Goal: Task Accomplishment & Management: Use online tool/utility

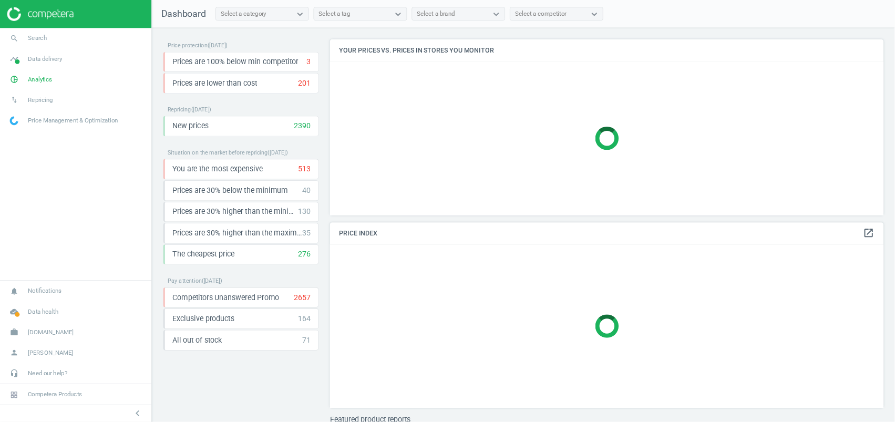
scroll to position [229, 533]
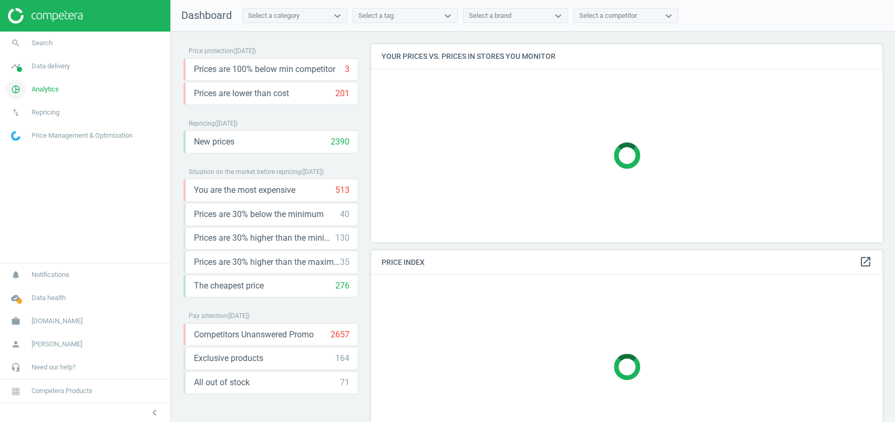
click at [42, 89] on span "Analytics" at bounding box center [45, 89] width 27 height 9
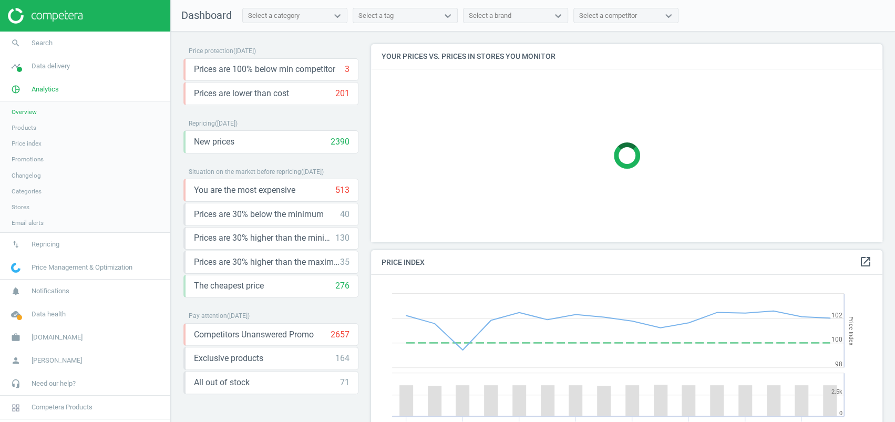
scroll to position [273, 533]
click at [27, 128] on span "Products" at bounding box center [24, 128] width 25 height 8
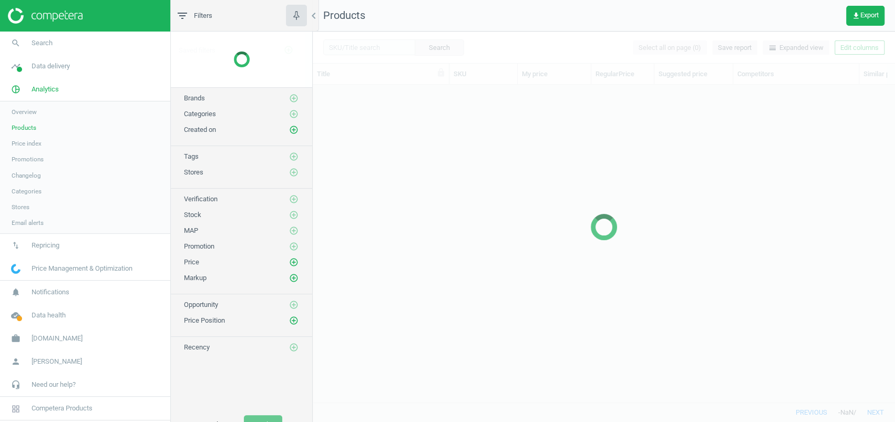
scroll to position [296, 571]
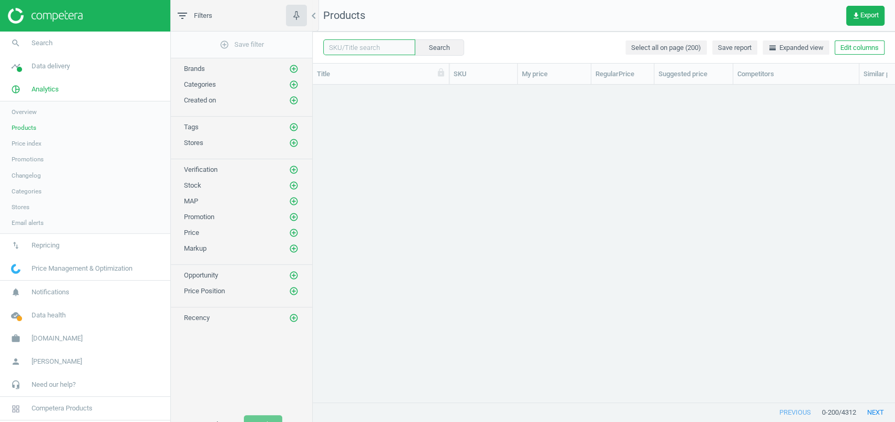
click at [364, 47] on input "text" at bounding box center [369, 47] width 92 height 16
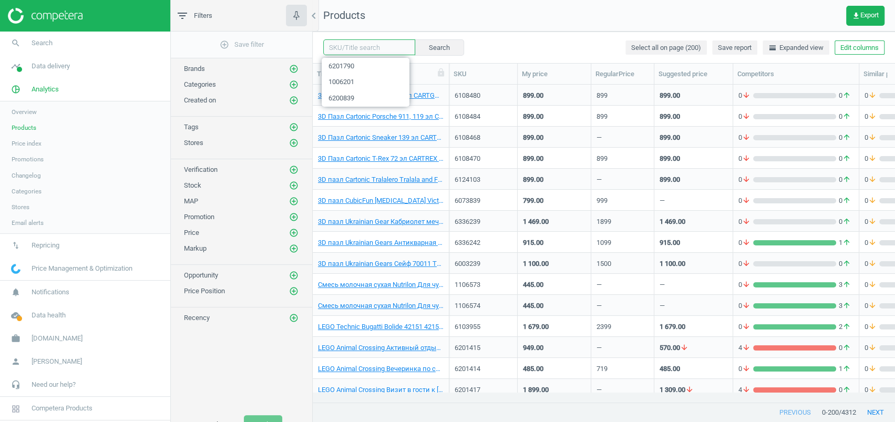
paste input "1227400"
type input "1227400"
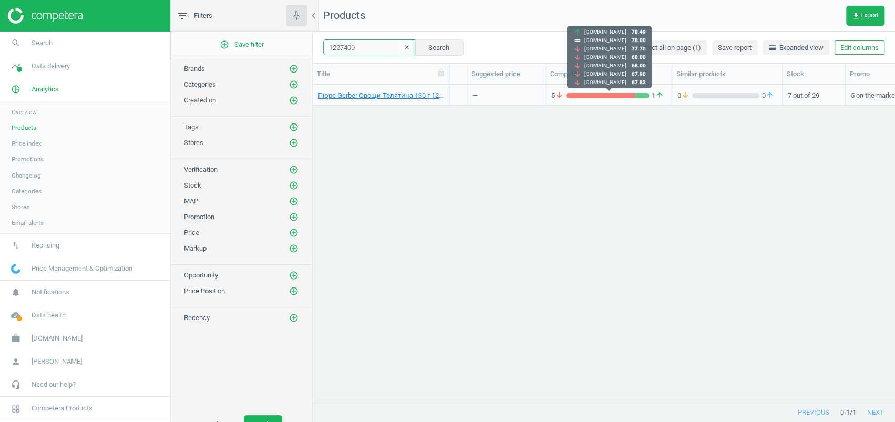
scroll to position [0, 475]
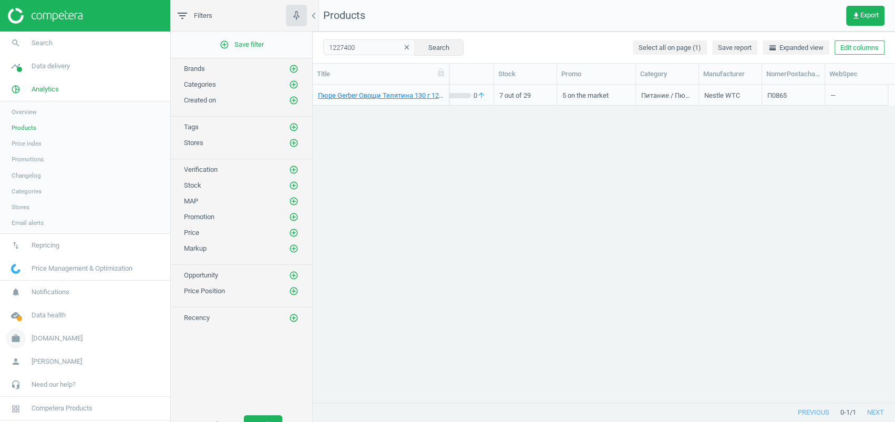
click at [52, 343] on link "work Antoshka.ua" at bounding box center [85, 338] width 170 height 23
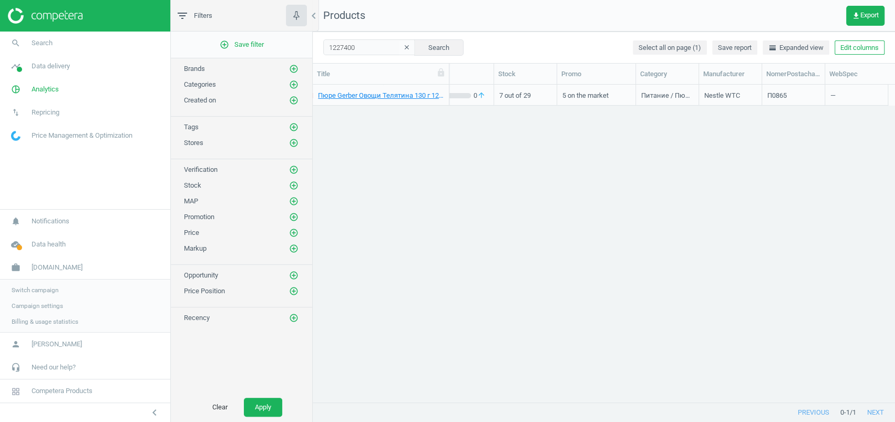
click at [55, 306] on span "Campaign settings" at bounding box center [38, 306] width 52 height 8
click at [508, 95] on div "7 out of 29" at bounding box center [525, 95] width 52 height 18
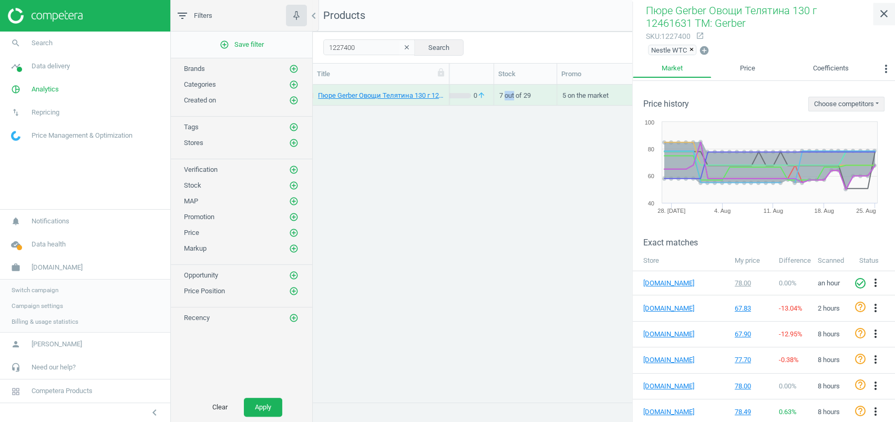
click at [889, 9] on icon "close" at bounding box center [884, 13] width 13 height 13
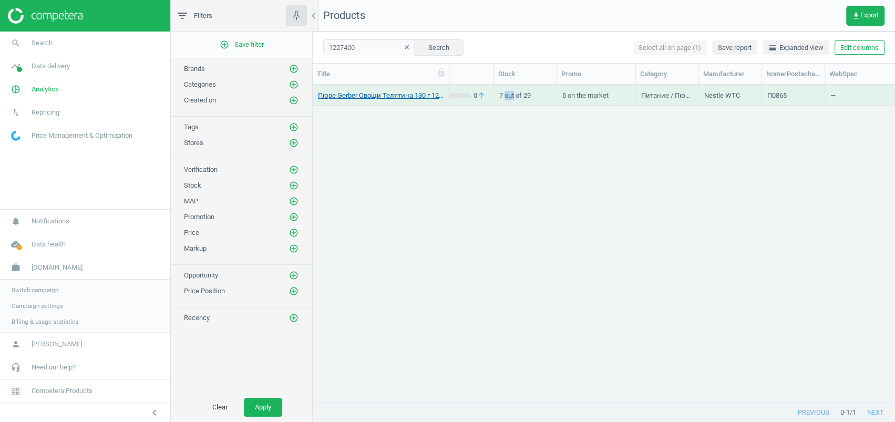
click at [437, 100] on link "Пюре Gerber Овощи Телятина 130 г 12461631 TM: Gerber" at bounding box center [381, 95] width 126 height 9
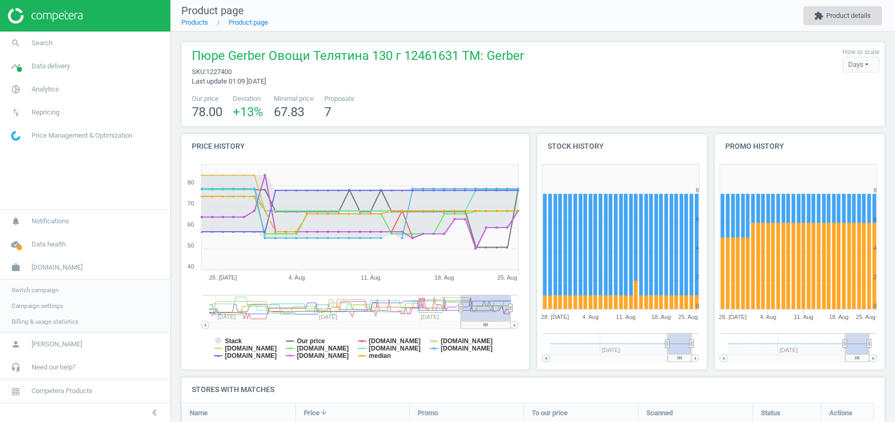
click at [844, 17] on button "extension Product details" at bounding box center [842, 15] width 79 height 19
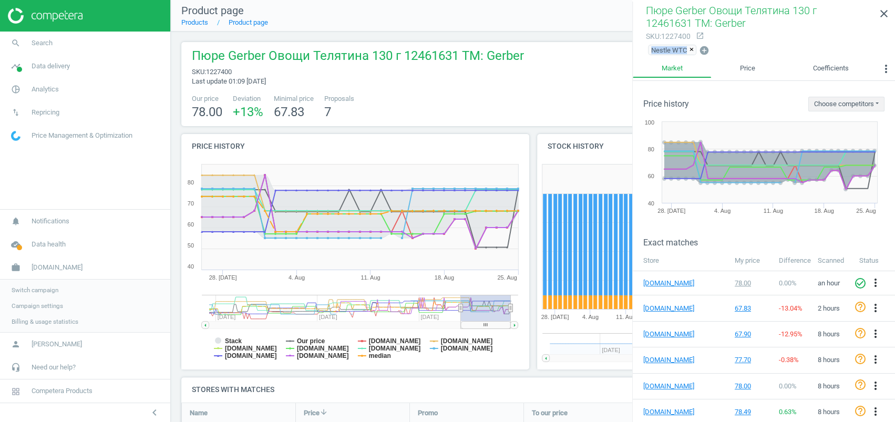
drag, startPoint x: 644, startPoint y: 49, endPoint x: 687, endPoint y: 52, distance: 42.6
click at [687, 52] on div "Пюре Gerber Овощи Телятина 130 г 12461631 TM: Gerber sku : 1227400 open_in_new …" at bounding box center [764, 31] width 262 height 58
copy span "Nestle WTC"
drag, startPoint x: 743, startPoint y: 34, endPoint x: 704, endPoint y: 40, distance: 39.0
click at [743, 34] on div "sku : 1227400 open_in_new" at bounding box center [764, 35] width 236 height 13
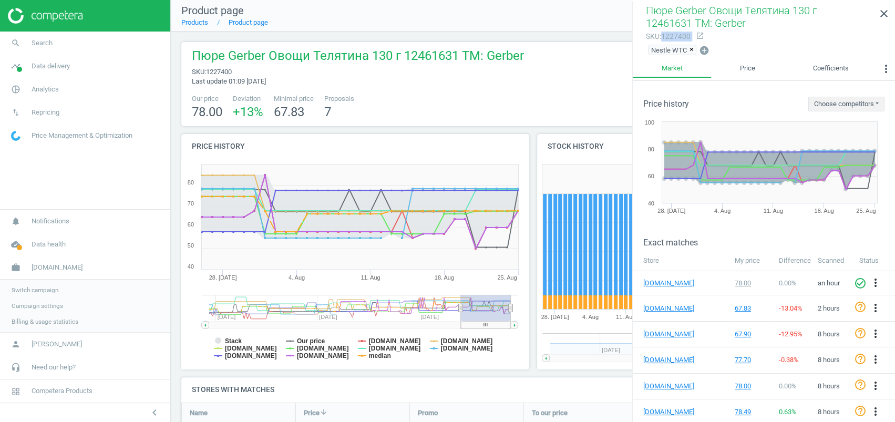
drag, startPoint x: 664, startPoint y: 36, endPoint x: 694, endPoint y: 34, distance: 30.1
click at [694, 34] on div "sku : 1227400 open_in_new" at bounding box center [764, 35] width 236 height 13
copy div "1227400 open_in_new"
click at [763, 57] on div "Nestle WTC × add_circle" at bounding box center [764, 50] width 236 height 15
click at [742, 74] on link "Price" at bounding box center [747, 69] width 73 height 18
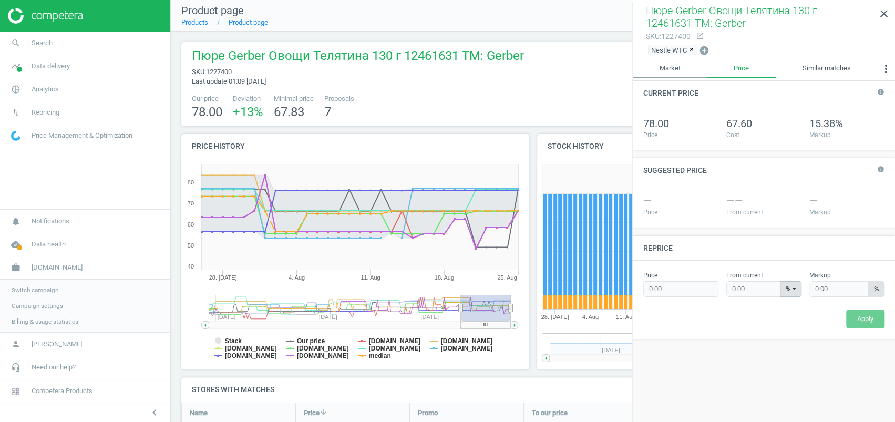
click at [672, 65] on link "Market" at bounding box center [670, 69] width 74 height 18
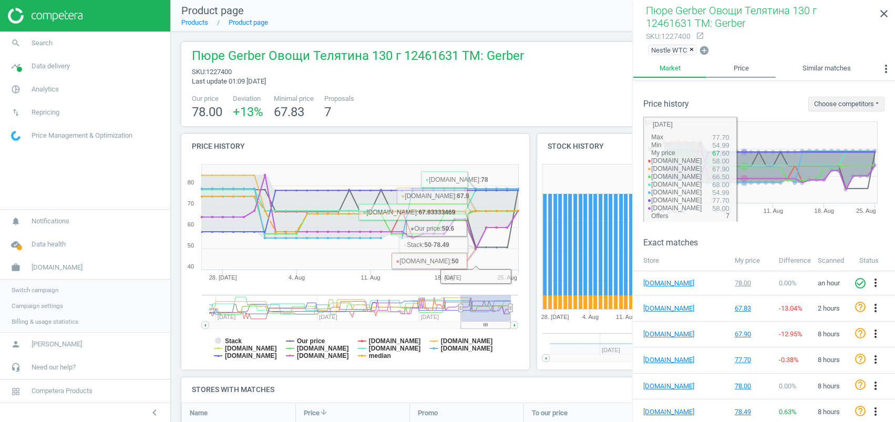
click at [729, 64] on link "Price" at bounding box center [741, 69] width 68 height 18
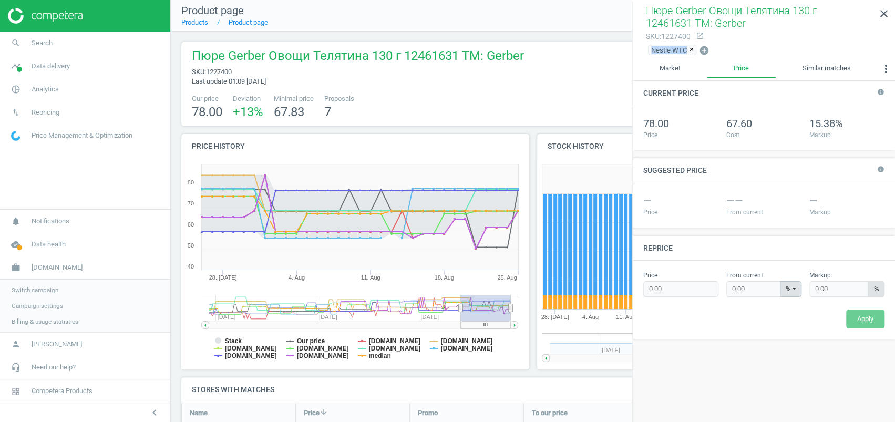
drag, startPoint x: 640, startPoint y: 50, endPoint x: 686, endPoint y: 52, distance: 46.3
click at [686, 52] on div "Пюре Gerber Овощи Телятина 130 г 12461631 TM: Gerber sku : 1227400 open_in_new …" at bounding box center [764, 31] width 262 height 58
copy span "Nestle WTC"
click at [884, 8] on icon "close" at bounding box center [884, 13] width 13 height 13
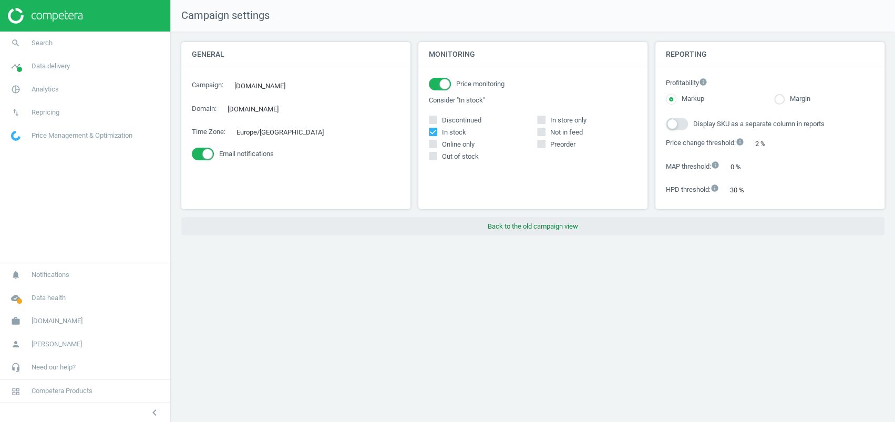
click at [545, 222] on button "Back to the old campaign view" at bounding box center [532, 226] width 703 height 19
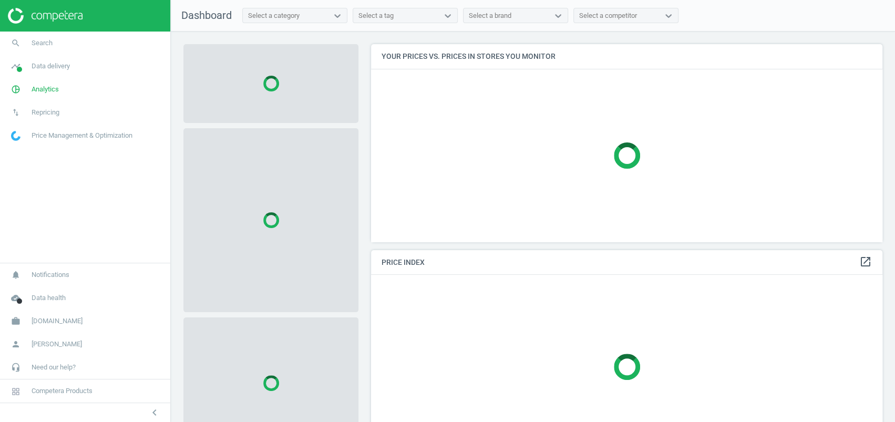
scroll to position [219, 522]
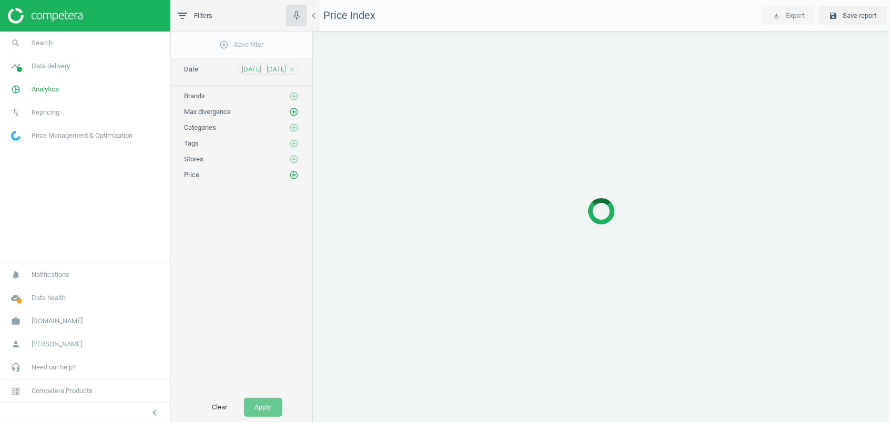
click at [291, 69] on icon "close" at bounding box center [292, 69] width 7 height 7
click at [53, 63] on span "Data delivery" at bounding box center [51, 66] width 38 height 9
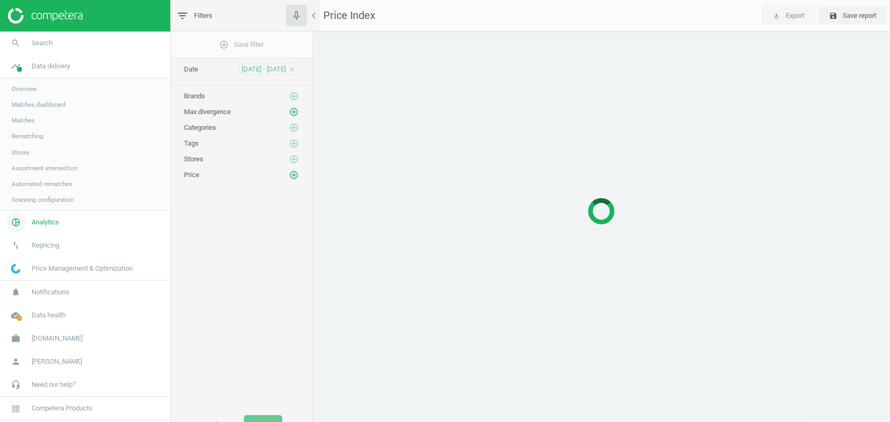
click at [33, 220] on span "Analytics" at bounding box center [45, 222] width 27 height 9
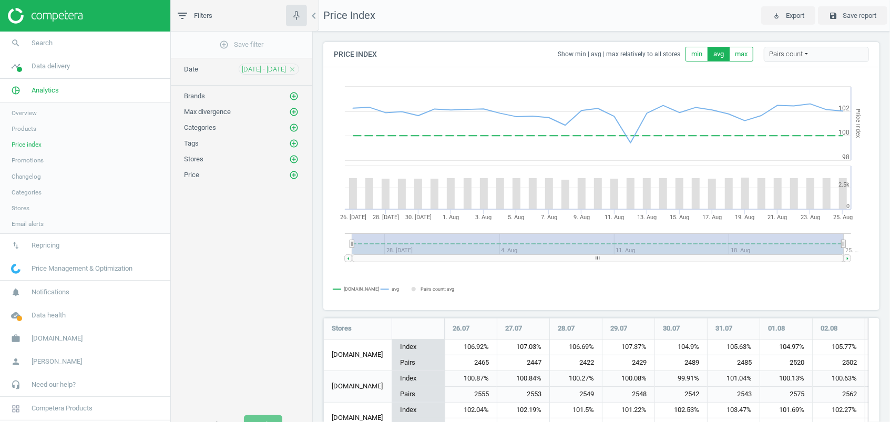
scroll to position [865, 567]
click at [33, 125] on span "Products" at bounding box center [24, 128] width 25 height 8
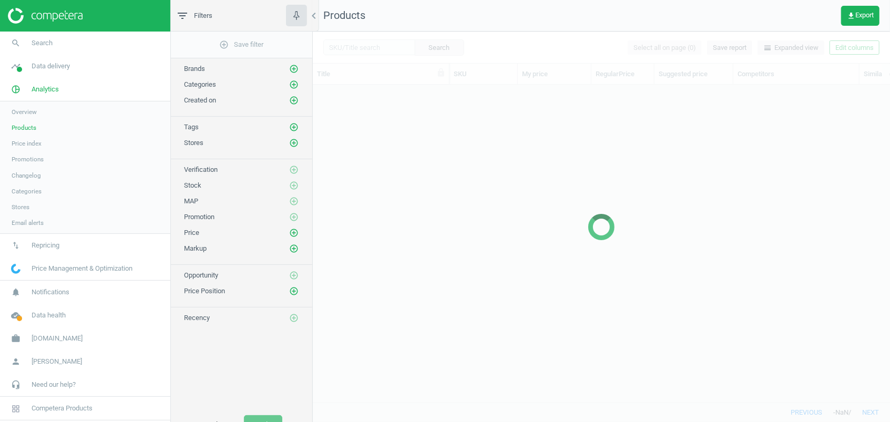
scroll to position [296, 567]
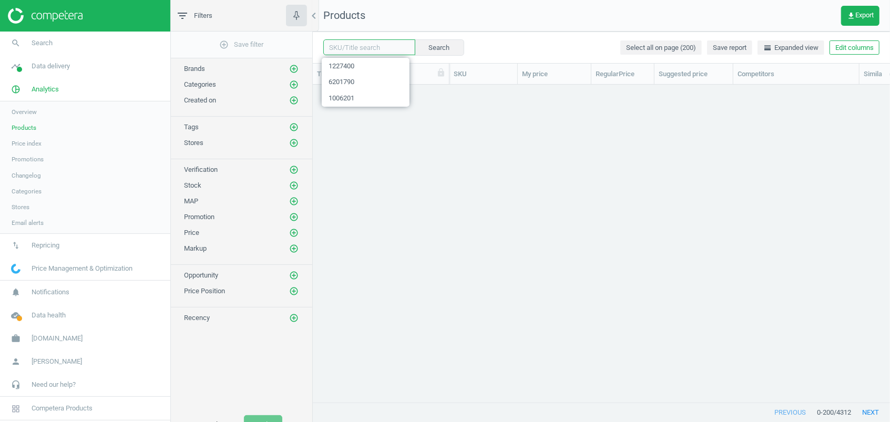
click at [365, 46] on input "text" at bounding box center [369, 47] width 92 height 16
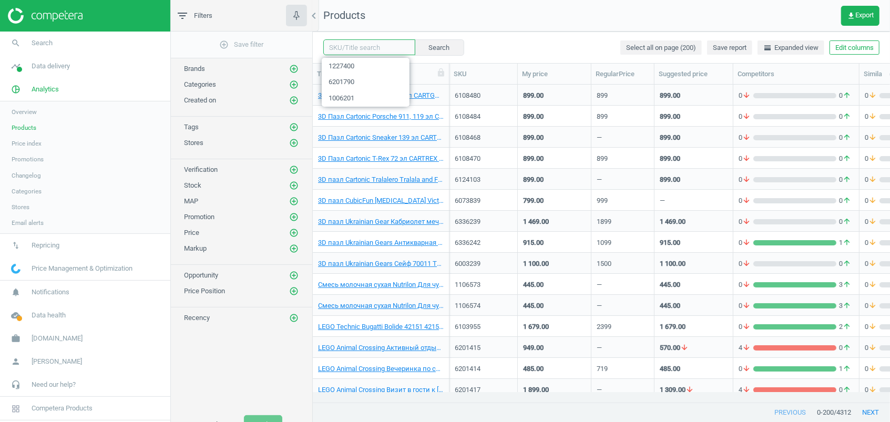
paste input "1227400"
type input "1227400"
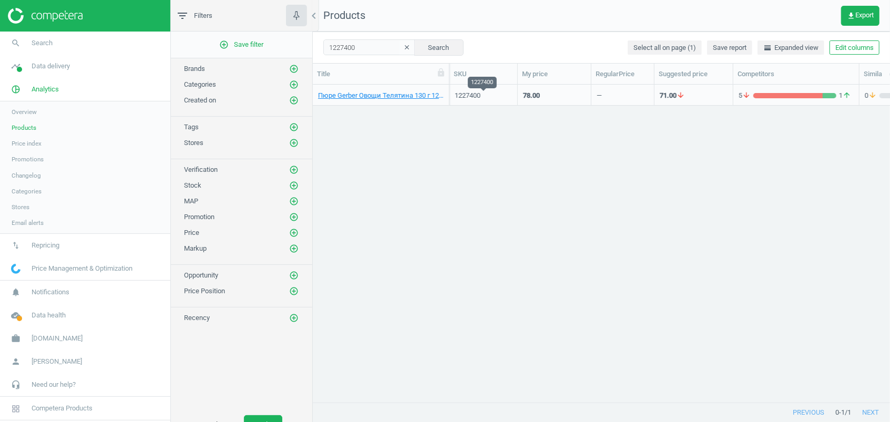
click at [502, 95] on div "1227400" at bounding box center [483, 95] width 57 height 9
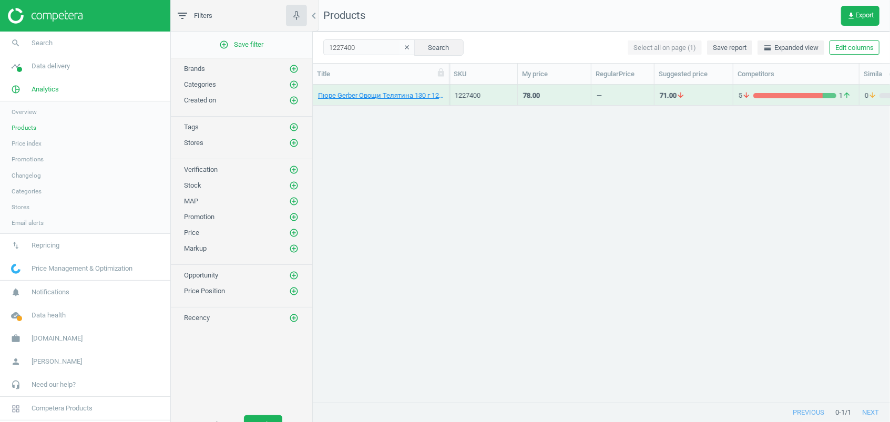
click at [502, 95] on div "1227400" at bounding box center [483, 95] width 57 height 9
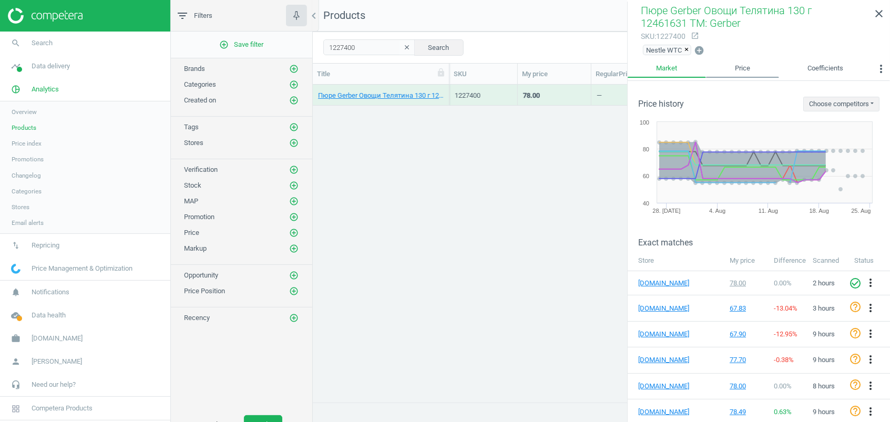
click at [727, 70] on link "Price" at bounding box center [742, 69] width 73 height 18
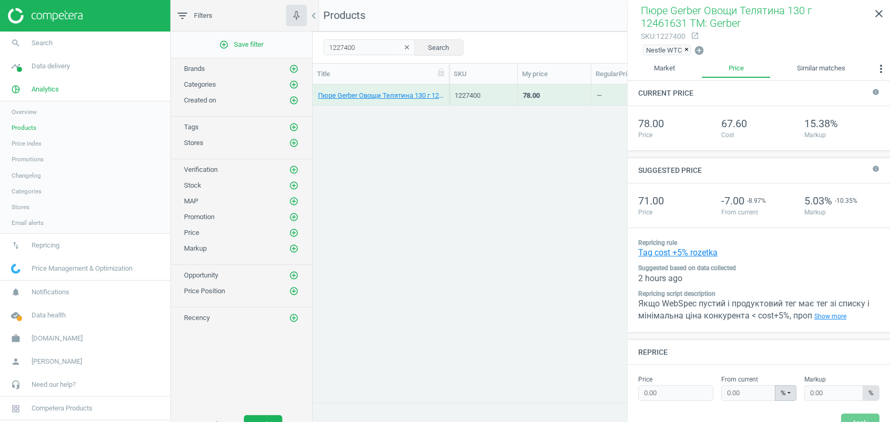
type input "71.00"
type input "-8.97"
type input "5.03"
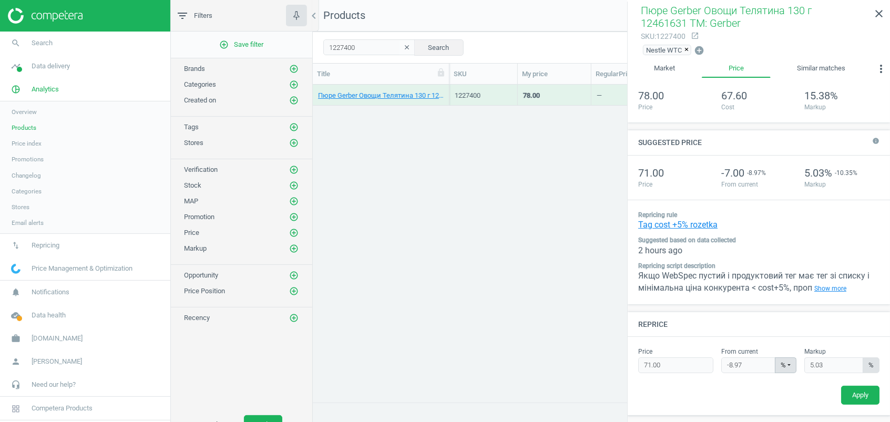
scroll to position [37, 0]
